Goal: Task Accomplishment & Management: Use online tool/utility

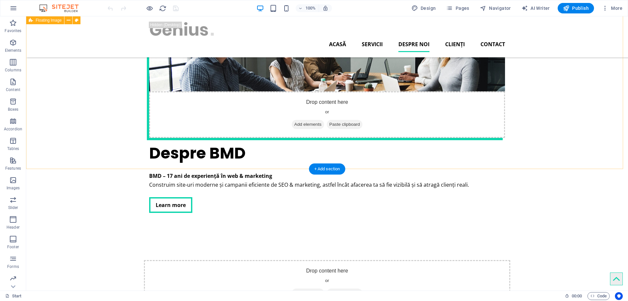
scroll to position [1047, 0]
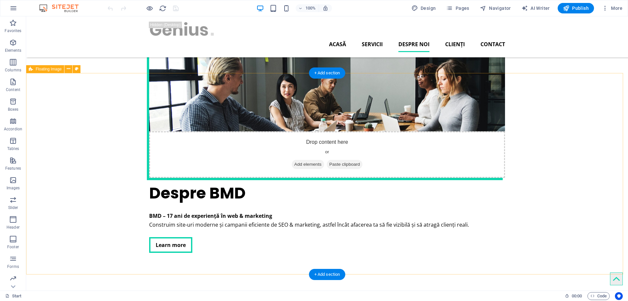
click at [68, 69] on icon at bounding box center [69, 68] width 4 height 7
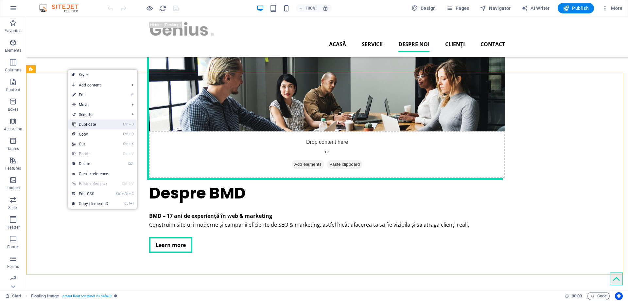
click at [87, 124] on link "Ctrl D Duplicate" at bounding box center [90, 124] width 44 height 10
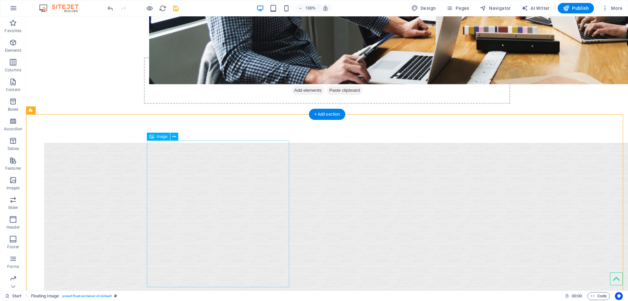
scroll to position [1309, 0]
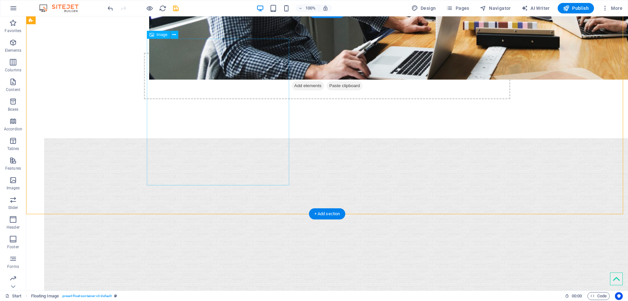
click at [174, 35] on icon at bounding box center [175, 34] width 4 height 7
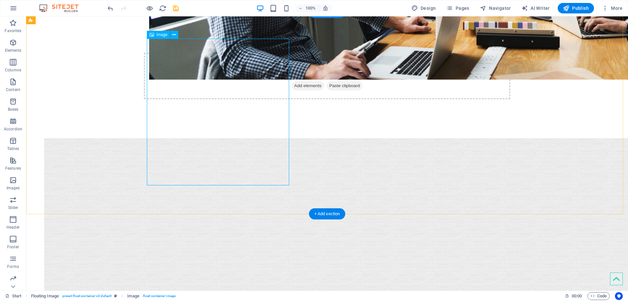
select select "%"
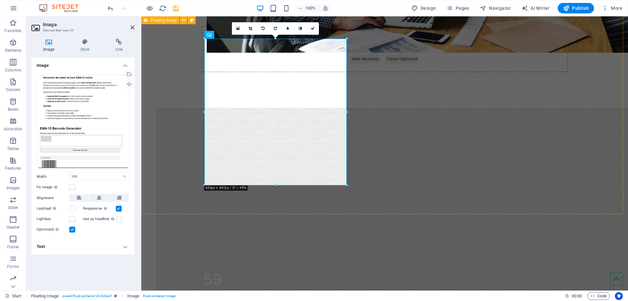
scroll to position [1293, 0]
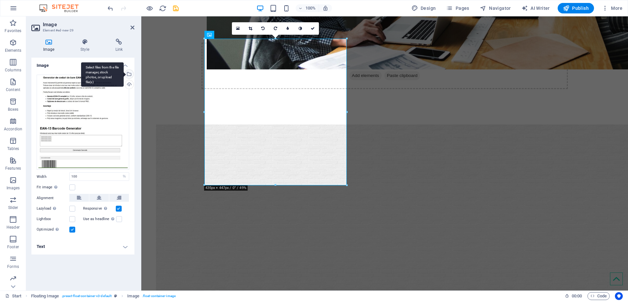
click at [124, 73] on div "Select files from the file manager, stock photos, or upload file(s)" at bounding box center [102, 74] width 43 height 25
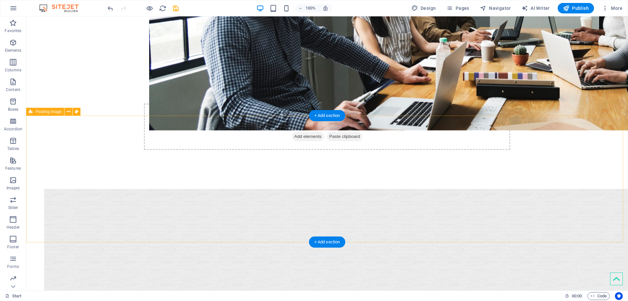
scroll to position [1277, 0]
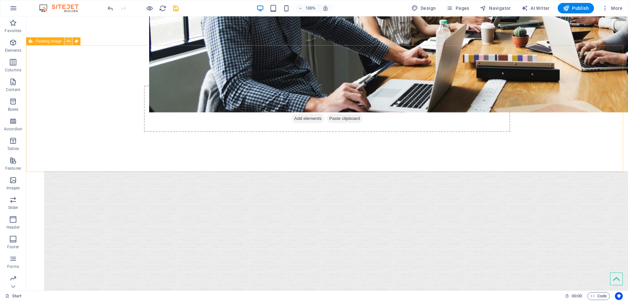
click at [70, 41] on icon at bounding box center [69, 41] width 4 height 7
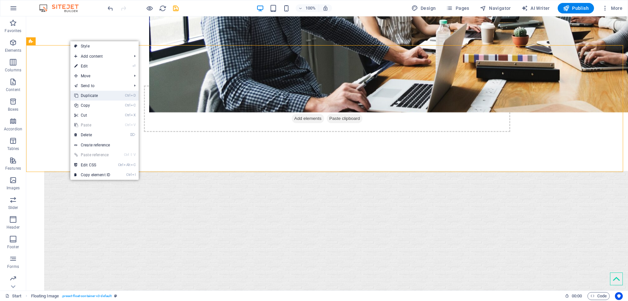
click at [94, 98] on link "Ctrl D Duplicate" at bounding box center [92, 96] width 44 height 10
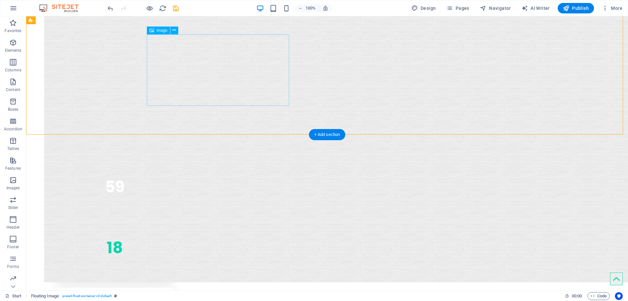
scroll to position [1440, 0]
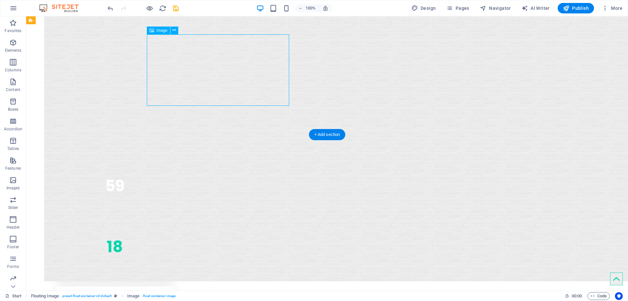
select select "%"
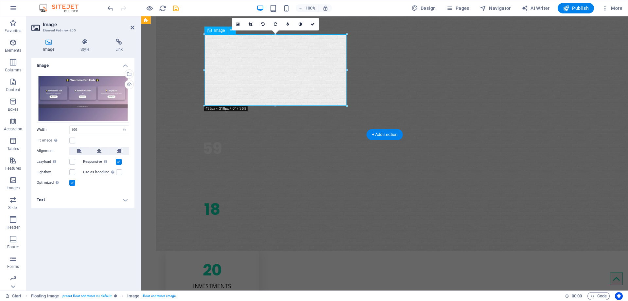
scroll to position [1424, 0]
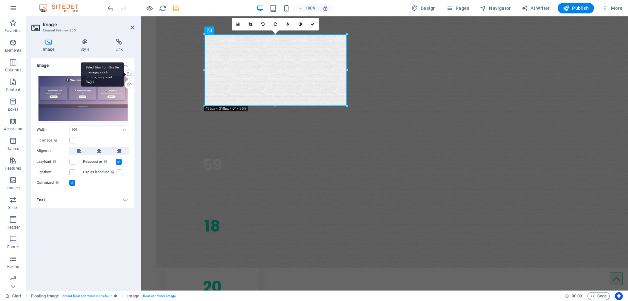
click at [124, 75] on div "Select files from the file manager, stock photos, or upload file(s)" at bounding box center [102, 74] width 43 height 25
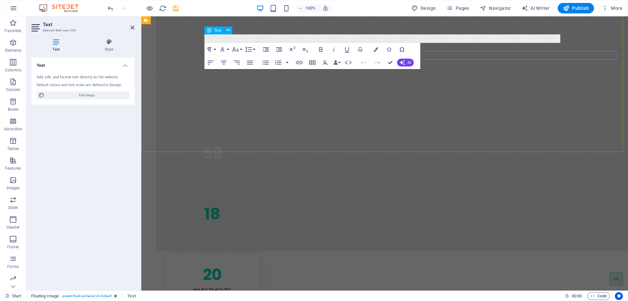
scroll to position [1424, 0]
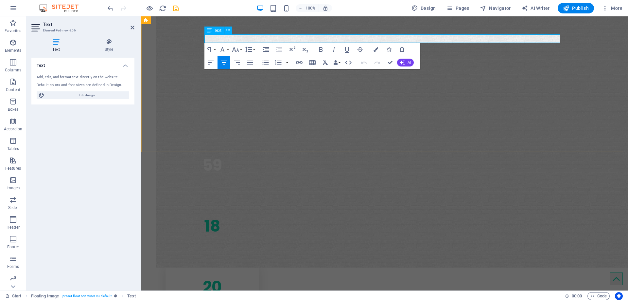
drag, startPoint x: 459, startPoint y: 39, endPoint x: 454, endPoint y: 39, distance: 5.6
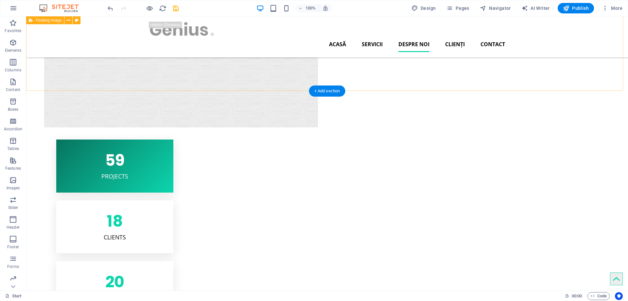
scroll to position [1408, 0]
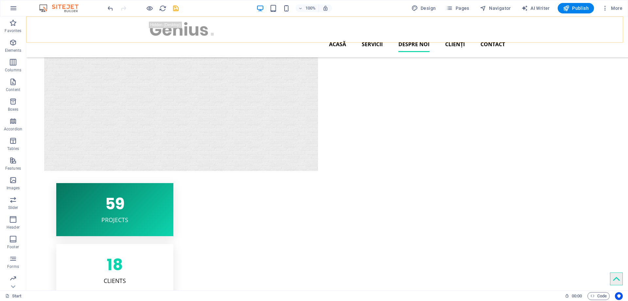
click at [71, 39] on div "Acasă Servicii Despre noi Clienți Contact" at bounding box center [327, 36] width 602 height 41
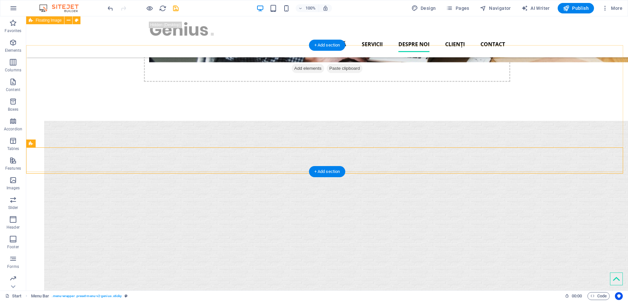
scroll to position [1277, 0]
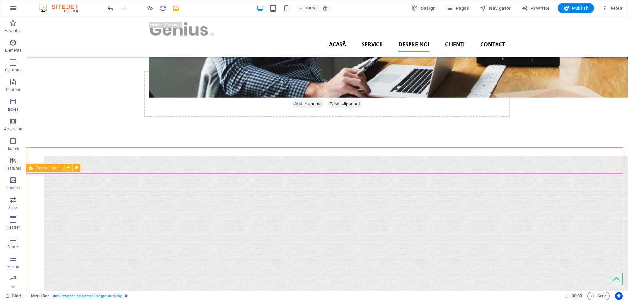
click at [70, 169] on icon at bounding box center [69, 167] width 4 height 7
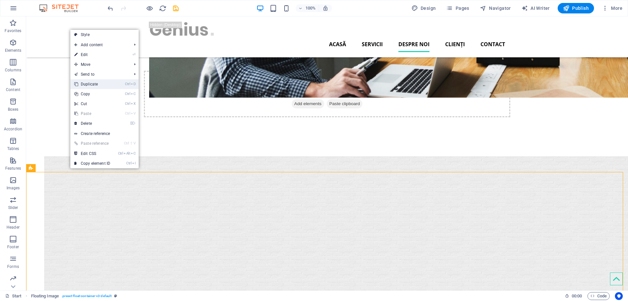
click at [96, 80] on link "Ctrl D Duplicate" at bounding box center [92, 84] width 44 height 10
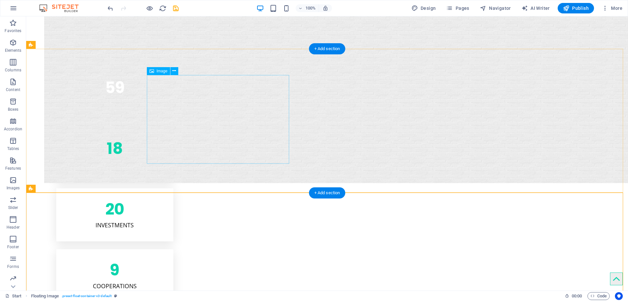
scroll to position [1544, 0]
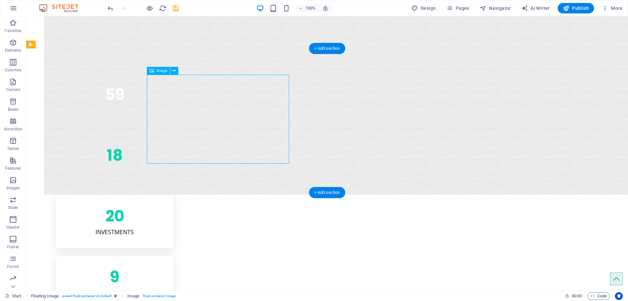
select select "%"
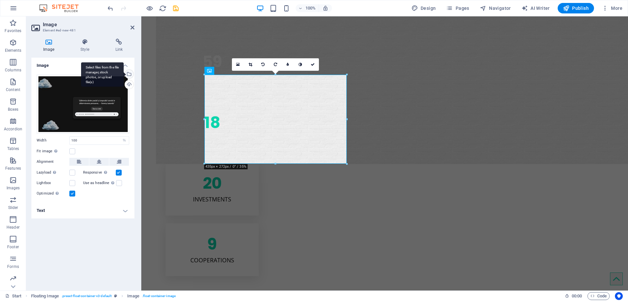
click at [129, 73] on div "Select files from the file manager, stock photos, or upload file(s)" at bounding box center [129, 75] width 10 height 10
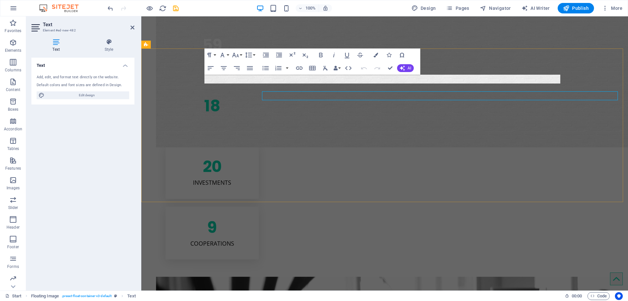
scroll to position [1527, 0]
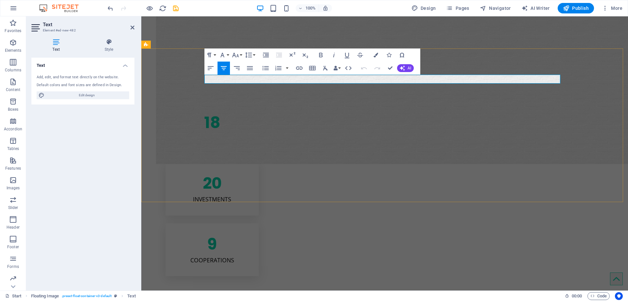
drag, startPoint x: 486, startPoint y: 79, endPoint x: 448, endPoint y: 82, distance: 38.1
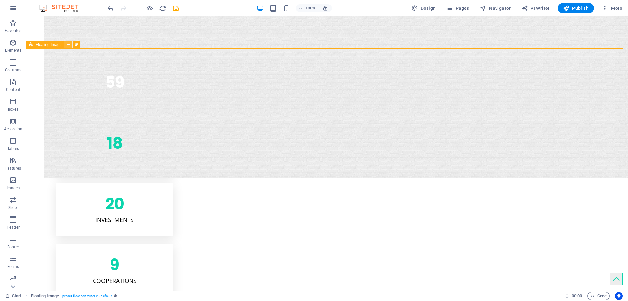
click at [68, 46] on icon at bounding box center [69, 44] width 4 height 7
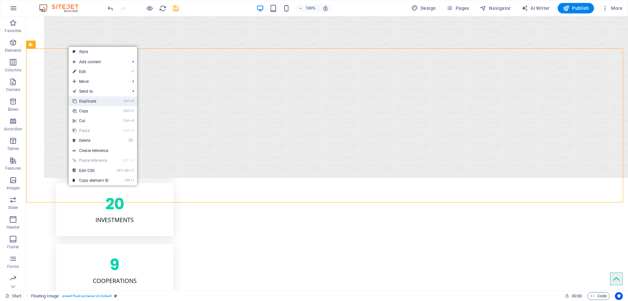
click at [86, 103] on link "Ctrl D Duplicate" at bounding box center [91, 101] width 44 height 10
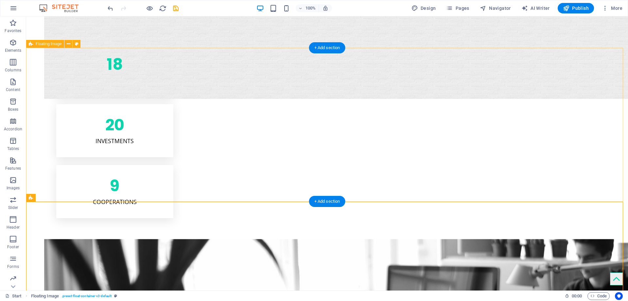
scroll to position [1642, 0]
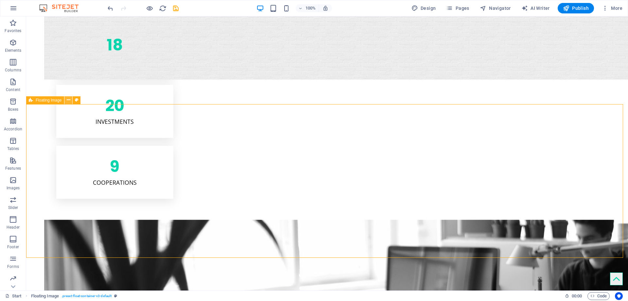
click at [68, 100] on icon at bounding box center [69, 100] width 4 height 7
click at [69, 100] on icon at bounding box center [69, 100] width 4 height 7
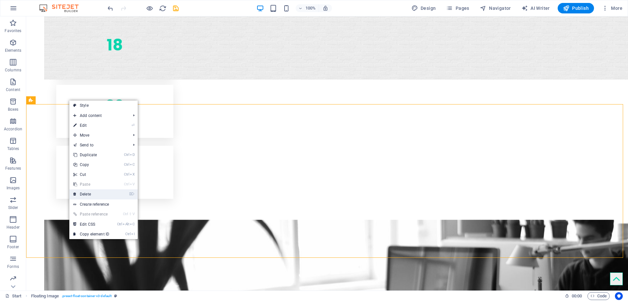
click at [97, 197] on link "⌦ Delete" at bounding box center [91, 194] width 44 height 10
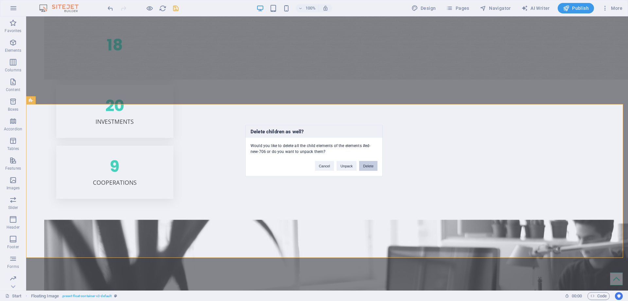
click at [368, 166] on button "Delete" at bounding box center [368, 166] width 18 height 10
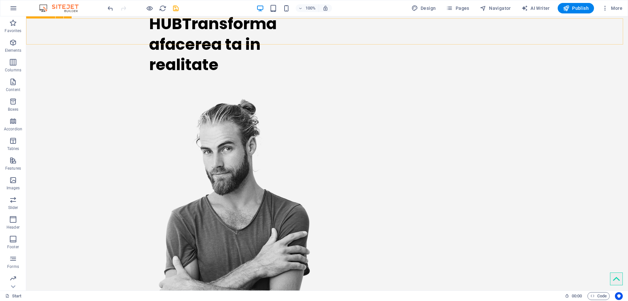
scroll to position [0, 0]
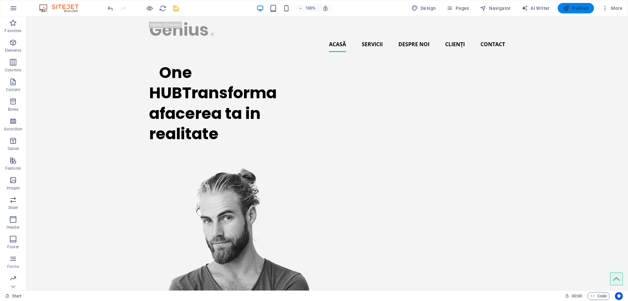
click at [580, 10] on span "Publish" at bounding box center [576, 8] width 26 height 7
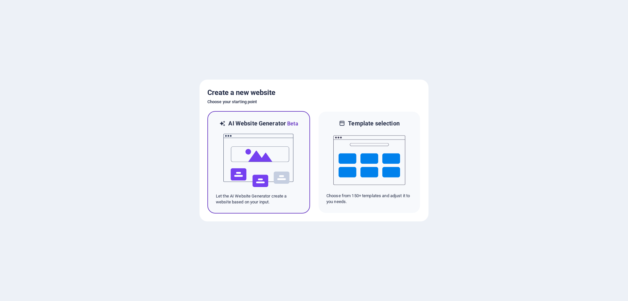
click at [278, 160] on img at bounding box center [259, 160] width 72 height 65
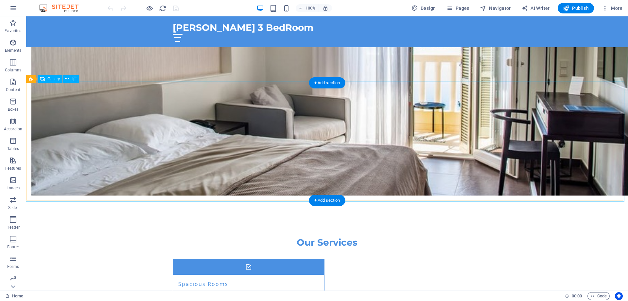
scroll to position [426, 0]
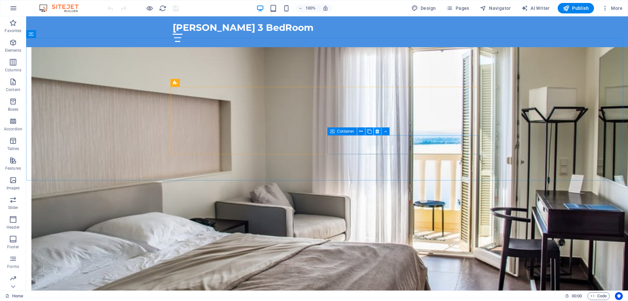
click at [378, 132] on icon at bounding box center [378, 131] width 4 height 7
click at [222, 107] on icon at bounding box center [220, 107] width 4 height 7
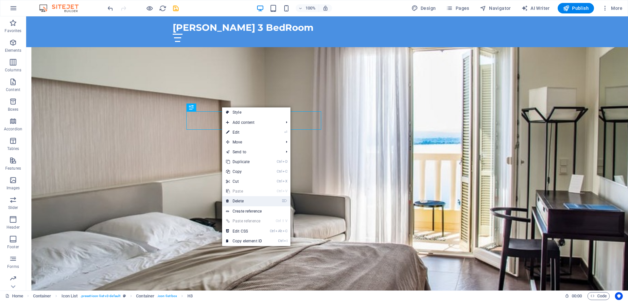
click at [253, 198] on link "⌦ Delete" at bounding box center [244, 201] width 44 height 10
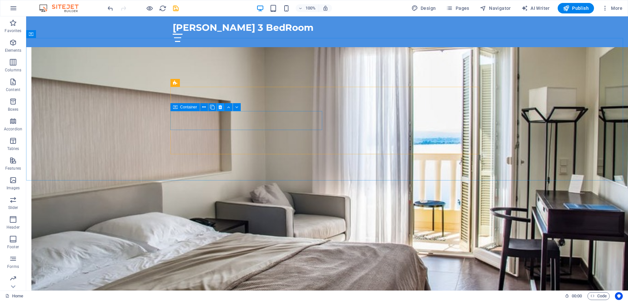
click at [219, 104] on icon at bounding box center [221, 107] width 4 height 7
click at [219, 105] on icon at bounding box center [221, 107] width 4 height 7
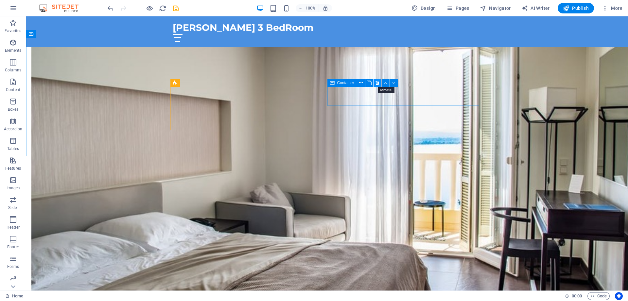
click at [380, 82] on button at bounding box center [378, 83] width 8 height 8
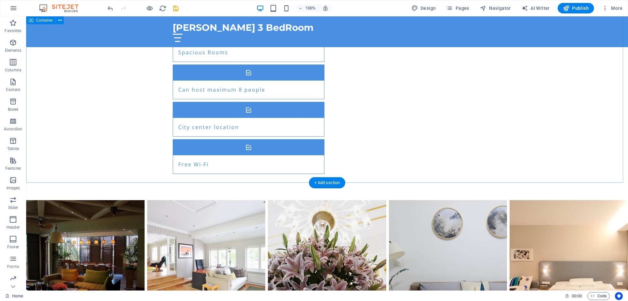
scroll to position [757, 0]
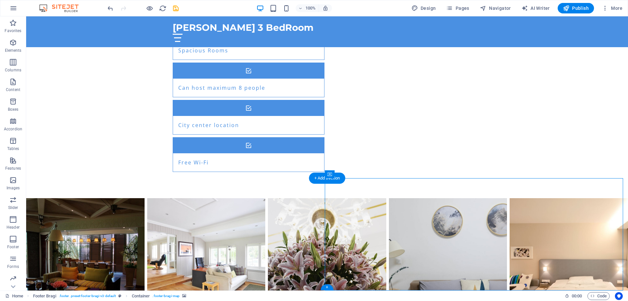
select select "px"
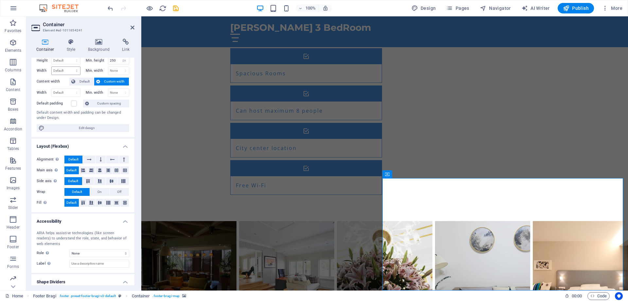
scroll to position [0, 0]
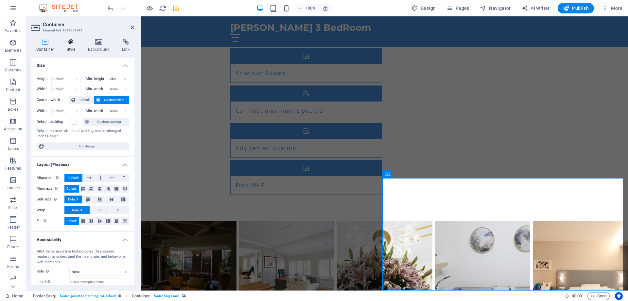
click at [72, 42] on icon at bounding box center [71, 42] width 19 height 7
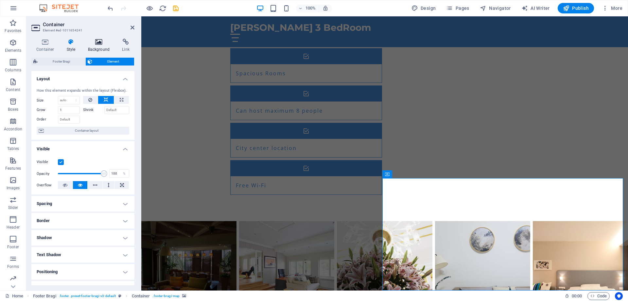
click at [89, 45] on icon at bounding box center [99, 42] width 32 height 7
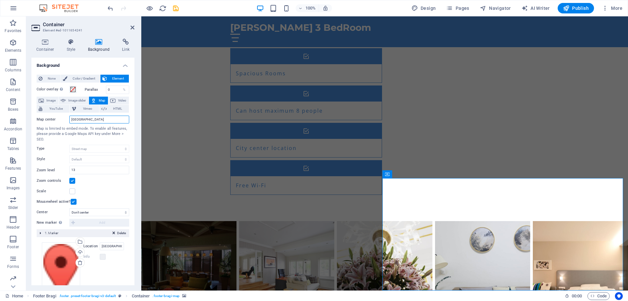
drag, startPoint x: 86, startPoint y: 120, endPoint x: 68, endPoint y: 120, distance: 18.7
click at [68, 120] on div "Map center Berlin" at bounding box center [83, 120] width 93 height 8
drag, startPoint x: 66, startPoint y: 118, endPoint x: 58, endPoint y: 118, distance: 8.8
click at [58, 118] on div "Map center 040181" at bounding box center [83, 120] width 93 height 8
click at [89, 120] on input "040181" at bounding box center [99, 120] width 60 height 8
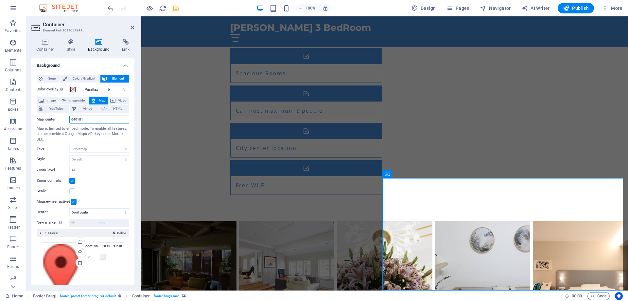
drag, startPoint x: 82, startPoint y: 117, endPoint x: 62, endPoint y: 113, distance: 20.7
click at [62, 113] on div "Map center 040181 Map is limited to embed mode. To enable all features, please …" at bounding box center [83, 159] width 93 height 93
type input "strada cornelie nr 28 bucuresti"
click at [88, 130] on div "Map is limited to embed mode. To enable all features, please provide a Google M…" at bounding box center [83, 134] width 93 height 16
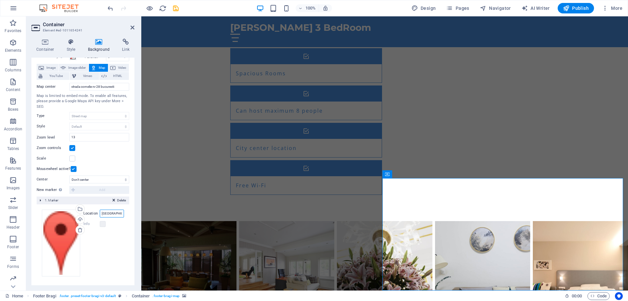
drag, startPoint x: 112, startPoint y: 213, endPoint x: 98, endPoint y: 214, distance: 14.8
click at [98, 214] on div "Location Berlin" at bounding box center [103, 213] width 41 height 8
click at [104, 84] on input "strada cornelie nr 28 bucuresti" at bounding box center [99, 87] width 60 height 8
click at [116, 213] on input "Berlin" at bounding box center [112, 213] width 24 height 8
paste input "strada cornelie nr 28 bucuresti"
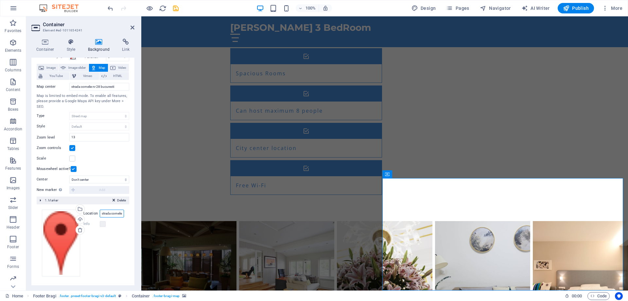
scroll to position [0, 24]
click at [106, 213] on input "strada cornelie nr 28 bucuresti" at bounding box center [112, 213] width 24 height 8
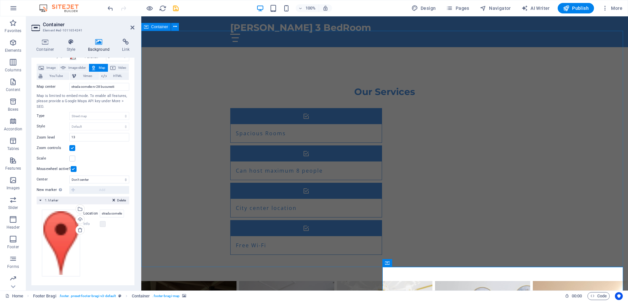
scroll to position [734, 0]
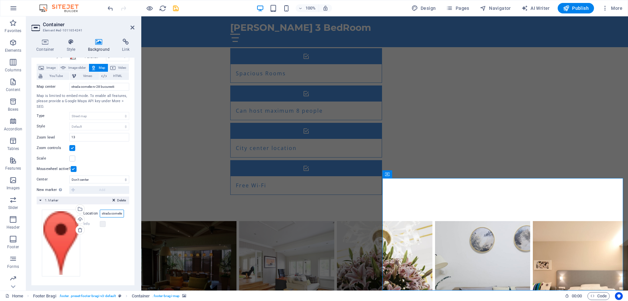
click at [109, 212] on input "strada cornelie nr 28 bucuresti" at bounding box center [112, 213] width 24 height 8
drag, startPoint x: 113, startPoint y: 212, endPoint x: 123, endPoint y: 212, distance: 10.8
click at [123, 212] on div "Drag files here, click to choose files or select files from Files or our free s…" at bounding box center [83, 242] width 93 height 77
click at [111, 212] on input "strada cornelie nr 28 bucuresti" at bounding box center [112, 213] width 24 height 8
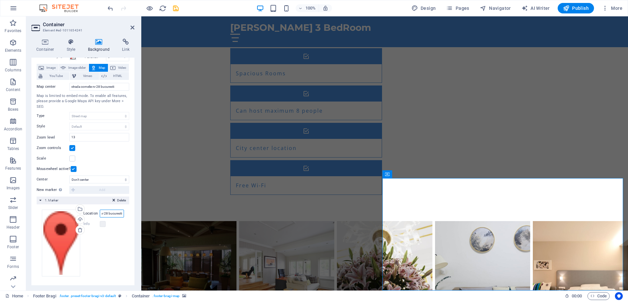
click at [107, 214] on input "strada cornelie nr 28 bucuresti" at bounding box center [112, 213] width 24 height 8
click at [106, 213] on input "strada cornelie nr 28 bucuresti" at bounding box center [112, 213] width 24 height 8
drag, startPoint x: 108, startPoint y: 214, endPoint x: 131, endPoint y: 214, distance: 23.2
click at [131, 214] on div "None Color / Gradient Element Stretch background to full-width Color overlay Pl…" at bounding box center [82, 162] width 103 height 250
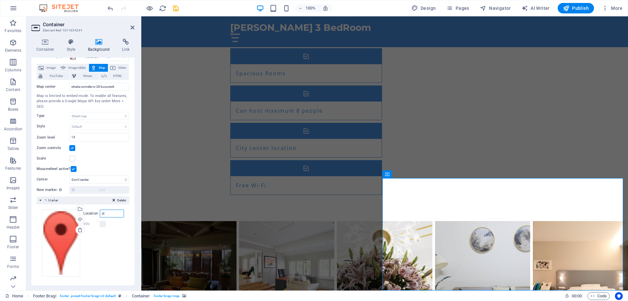
type input "s"
type input "0"
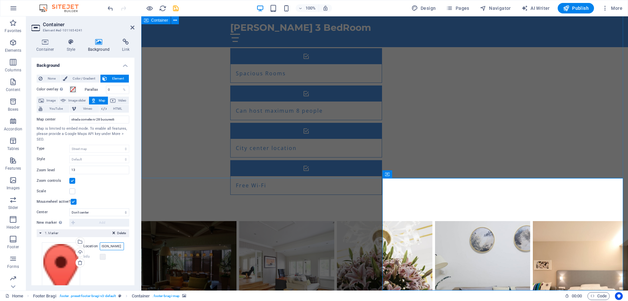
type input "strada cornelia 28"
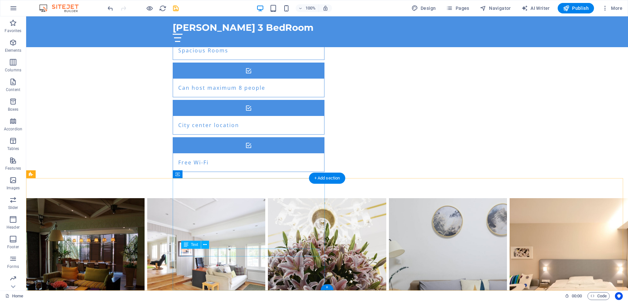
click at [204, 242] on icon at bounding box center [205, 244] width 4 height 7
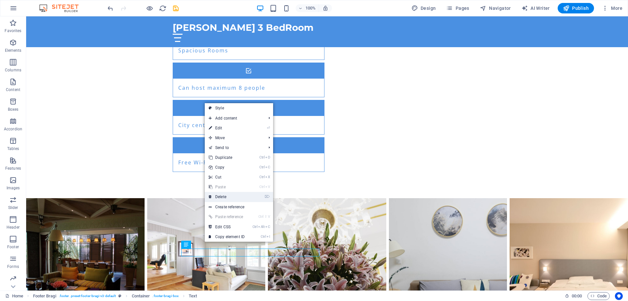
drag, startPoint x: 223, startPoint y: 196, endPoint x: 197, endPoint y: 180, distance: 30.7
click at [223, 196] on link "⌦ Delete" at bounding box center [227, 197] width 44 height 10
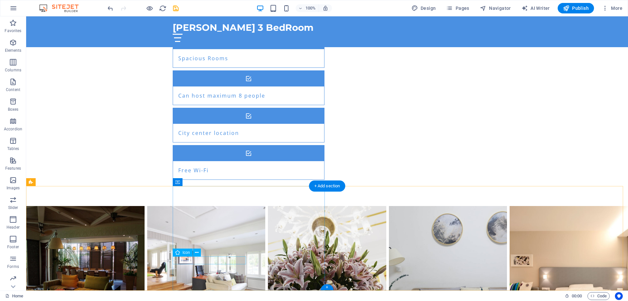
click at [196, 253] on icon at bounding box center [197, 252] width 4 height 7
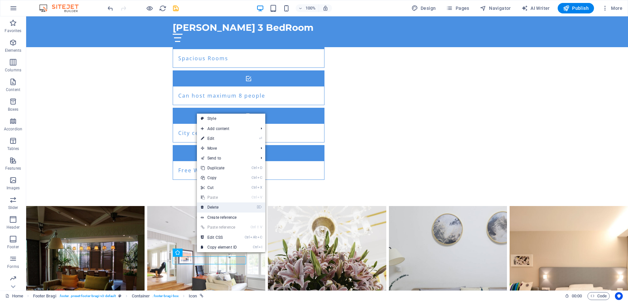
click at [222, 206] on link "⌦ Delete" at bounding box center [219, 207] width 44 height 10
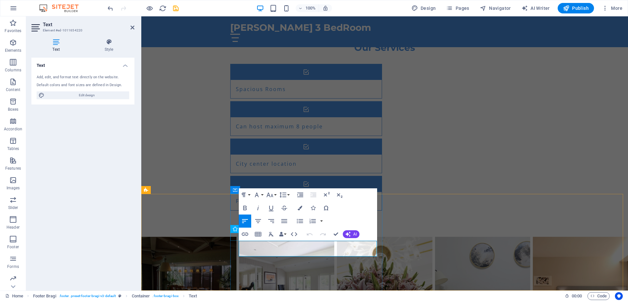
drag, startPoint x: 268, startPoint y: 248, endPoint x: 236, endPoint y: 239, distance: 33.5
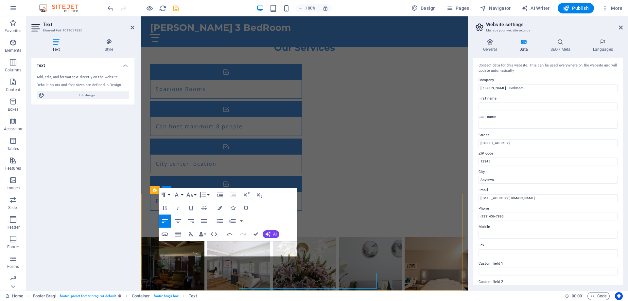
scroll to position [686, 0]
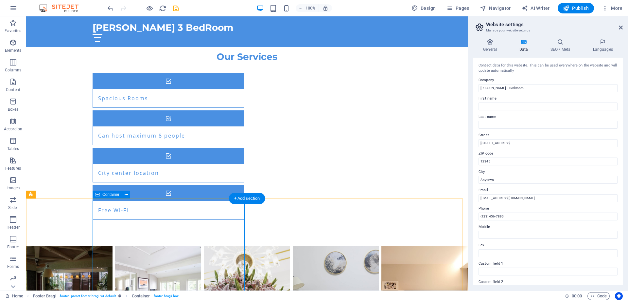
scroll to position [717, 0]
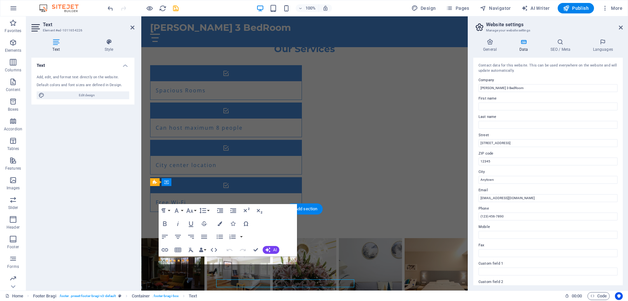
scroll to position [694, 0]
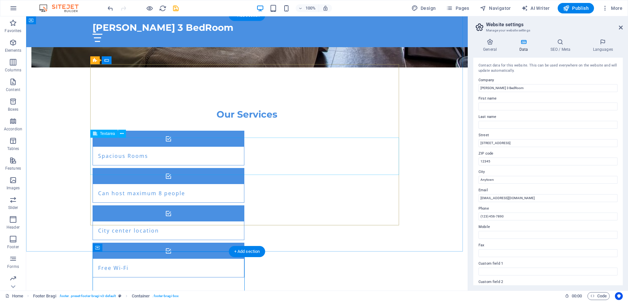
scroll to position [619, 0]
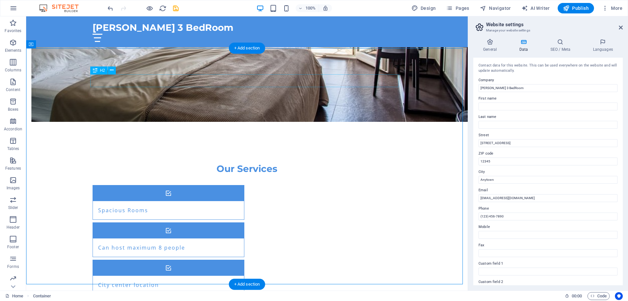
scroll to position [586, 0]
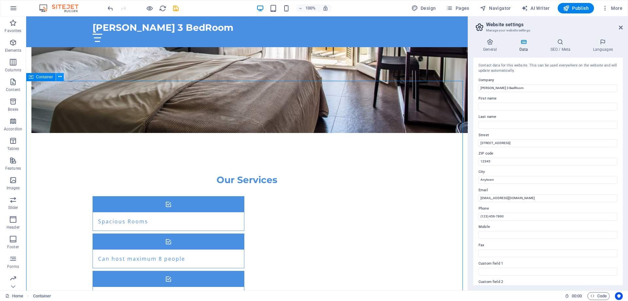
click at [60, 76] on icon at bounding box center [60, 76] width 4 height 7
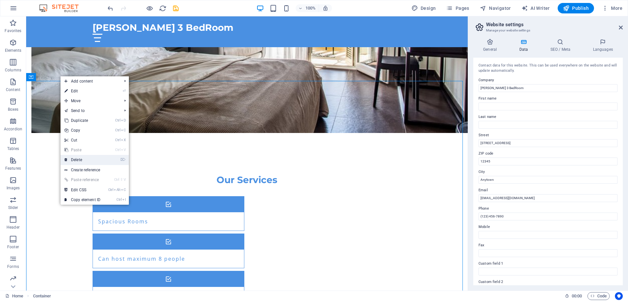
click at [83, 162] on link "⌦ Delete" at bounding box center [83, 160] width 44 height 10
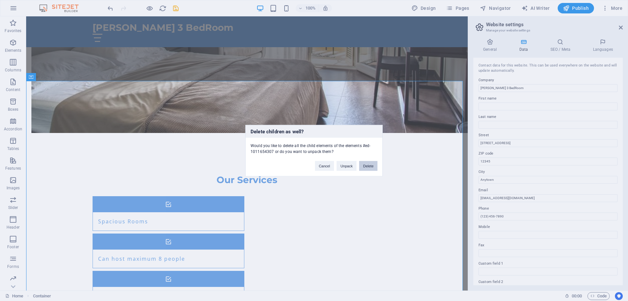
click at [371, 167] on button "Delete" at bounding box center [368, 166] width 18 height 10
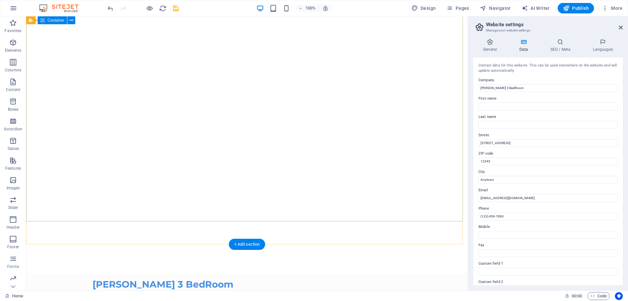
scroll to position [0, 0]
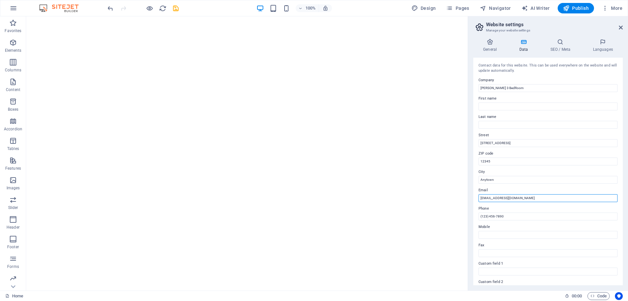
drag, startPoint x: 560, startPoint y: 215, endPoint x: 445, endPoint y: 195, distance: 116.9
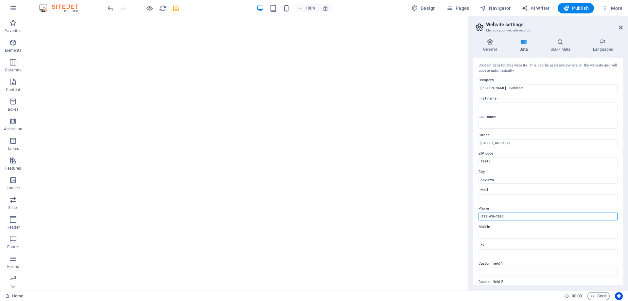
drag, startPoint x: 532, startPoint y: 234, endPoint x: 455, endPoint y: 215, distance: 78.8
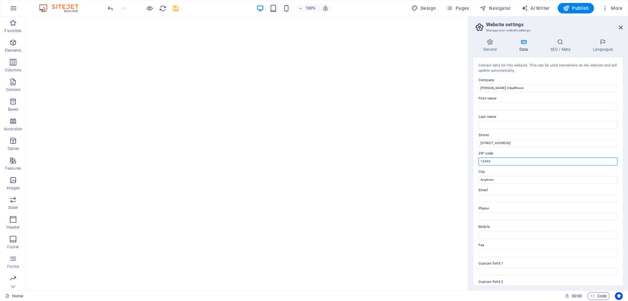
drag, startPoint x: 519, startPoint y: 178, endPoint x: 466, endPoint y: 156, distance: 57.4
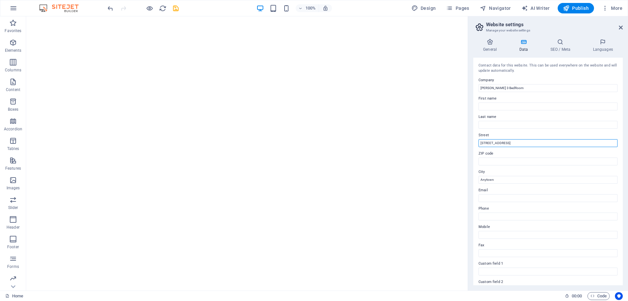
drag, startPoint x: 539, startPoint y: 160, endPoint x: 461, endPoint y: 143, distance: 80.5
drag, startPoint x: 501, startPoint y: 193, endPoint x: 465, endPoint y: 176, distance: 40.6
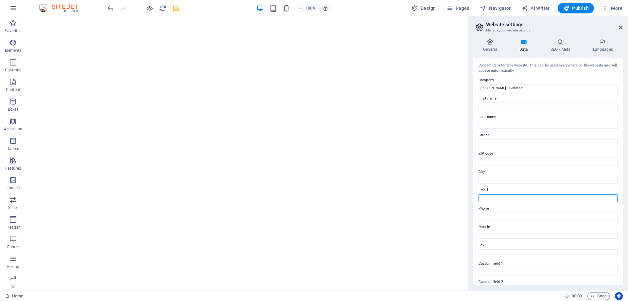
click at [529, 197] on input "Email" at bounding box center [548, 198] width 139 height 8
click at [563, 45] on icon at bounding box center [561, 42] width 40 height 7
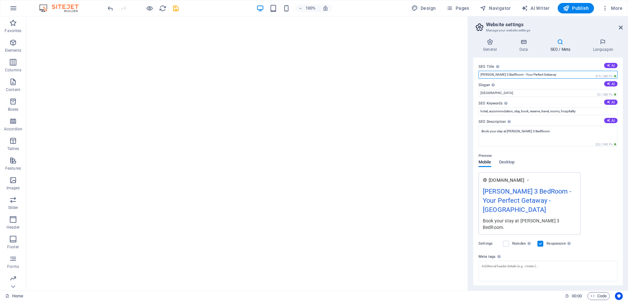
drag, startPoint x: 547, startPoint y: 74, endPoint x: 508, endPoint y: 74, distance: 38.6
click at [508, 74] on input "Carol 3 BedRoom - Your Perfect Getaway" at bounding box center [548, 75] width 139 height 8
type input "Carol 3 BedRoom -"
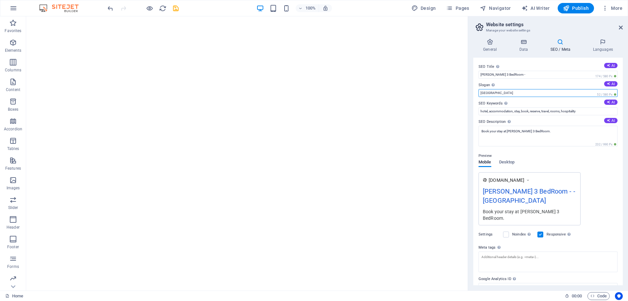
drag, startPoint x: 497, startPoint y: 91, endPoint x: 473, endPoint y: 93, distance: 24.0
click at [469, 93] on aside "Website settings Manage your website settings General Data SEO / Meta Languages…" at bounding box center [548, 153] width 160 height 274
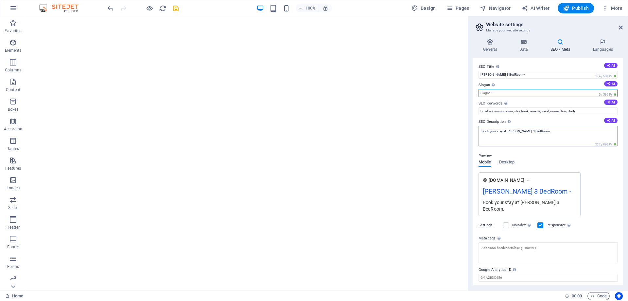
scroll to position [13, 0]
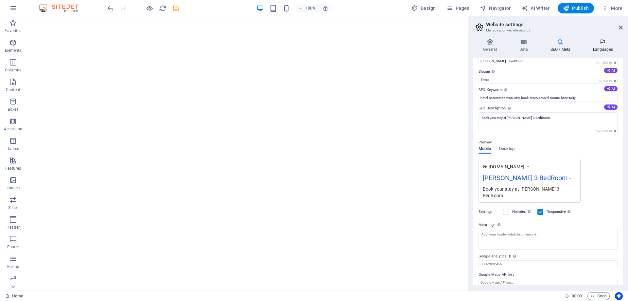
click at [599, 45] on icon at bounding box center [603, 42] width 40 height 7
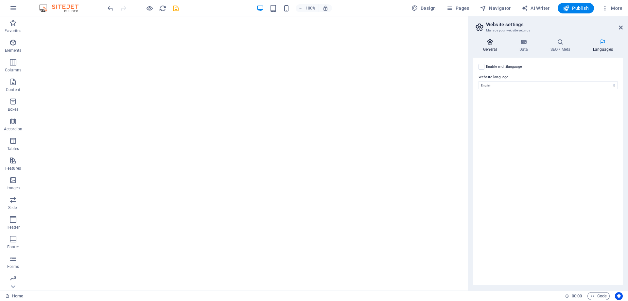
click at [494, 45] on icon at bounding box center [490, 42] width 33 height 7
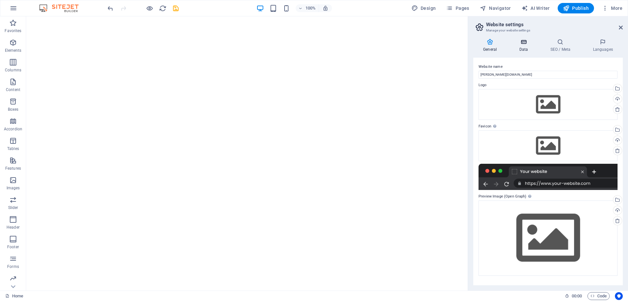
click at [519, 44] on icon at bounding box center [524, 42] width 28 height 7
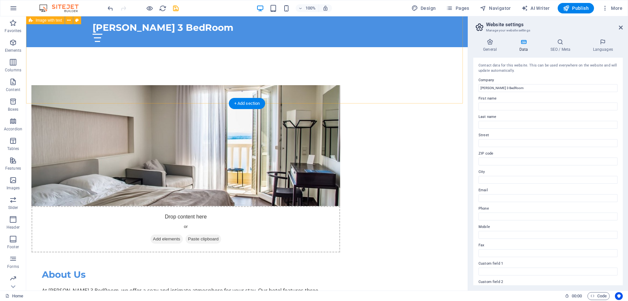
scroll to position [481, 0]
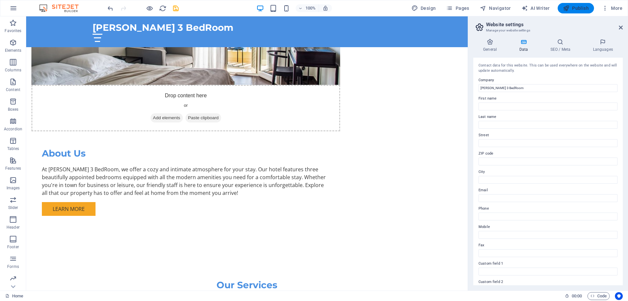
click at [585, 6] on span "Publish" at bounding box center [576, 8] width 26 height 7
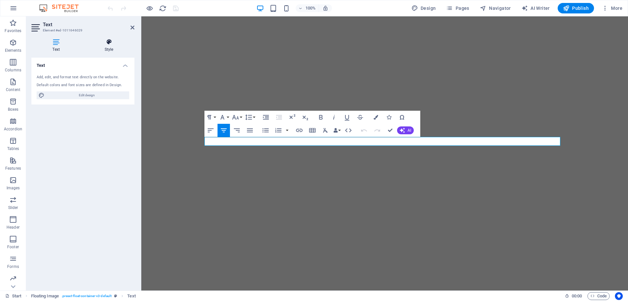
click at [105, 47] on h4 "Style" at bounding box center [108, 46] width 51 height 14
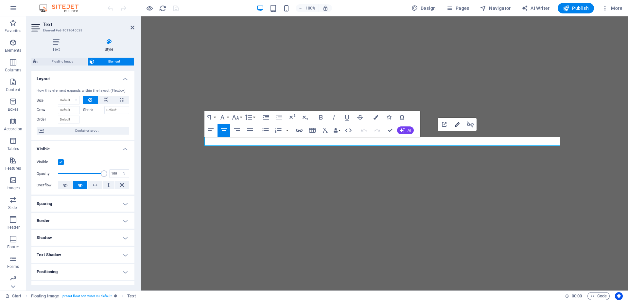
click at [457, 124] on icon "button" at bounding box center [457, 124] width 5 height 5
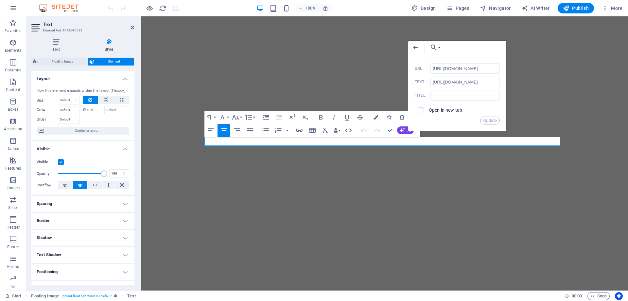
drag, startPoint x: 479, startPoint y: 65, endPoint x: 427, endPoint y: 64, distance: 52.4
click at [427, 64] on div "[URL][DOMAIN_NAME] URL" at bounding box center [457, 68] width 85 height 11
type input "[URL][DOMAIN_NAME]"
click at [490, 121] on button "Update" at bounding box center [491, 121] width 20 height 8
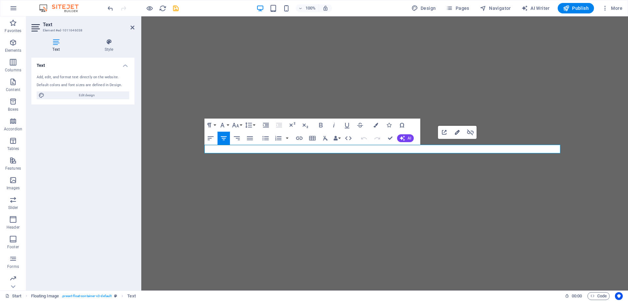
click at [458, 131] on icon "button" at bounding box center [457, 132] width 5 height 5
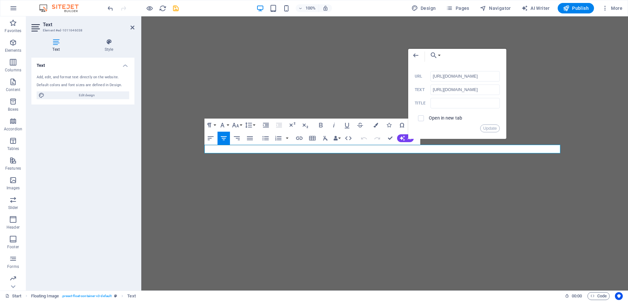
drag, startPoint x: 477, startPoint y: 75, endPoint x: 421, endPoint y: 73, distance: 55.4
click at [421, 73] on div "[URL][DOMAIN_NAME] URL" at bounding box center [457, 76] width 85 height 11
type input "[URL][DOMAIN_NAME]"
click at [492, 129] on button "Update" at bounding box center [491, 128] width 20 height 8
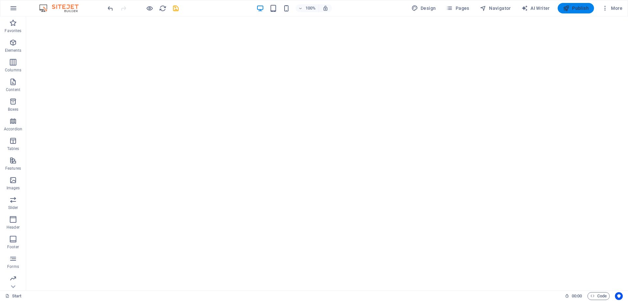
click at [579, 7] on span "Publish" at bounding box center [576, 8] width 26 height 7
